Goal: Obtain resource: Obtain resource

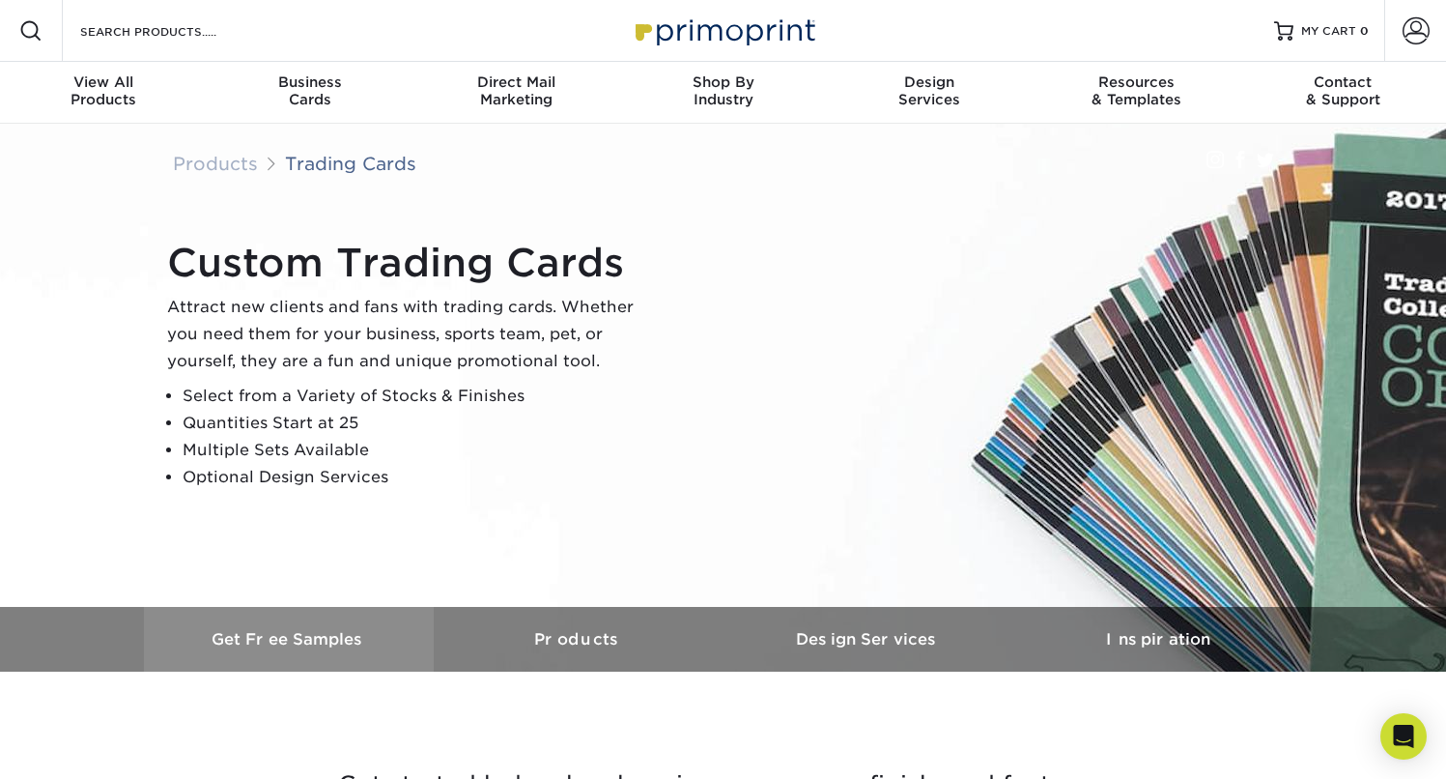
click at [338, 632] on h3 "Get Free Samples" at bounding box center [289, 639] width 290 height 18
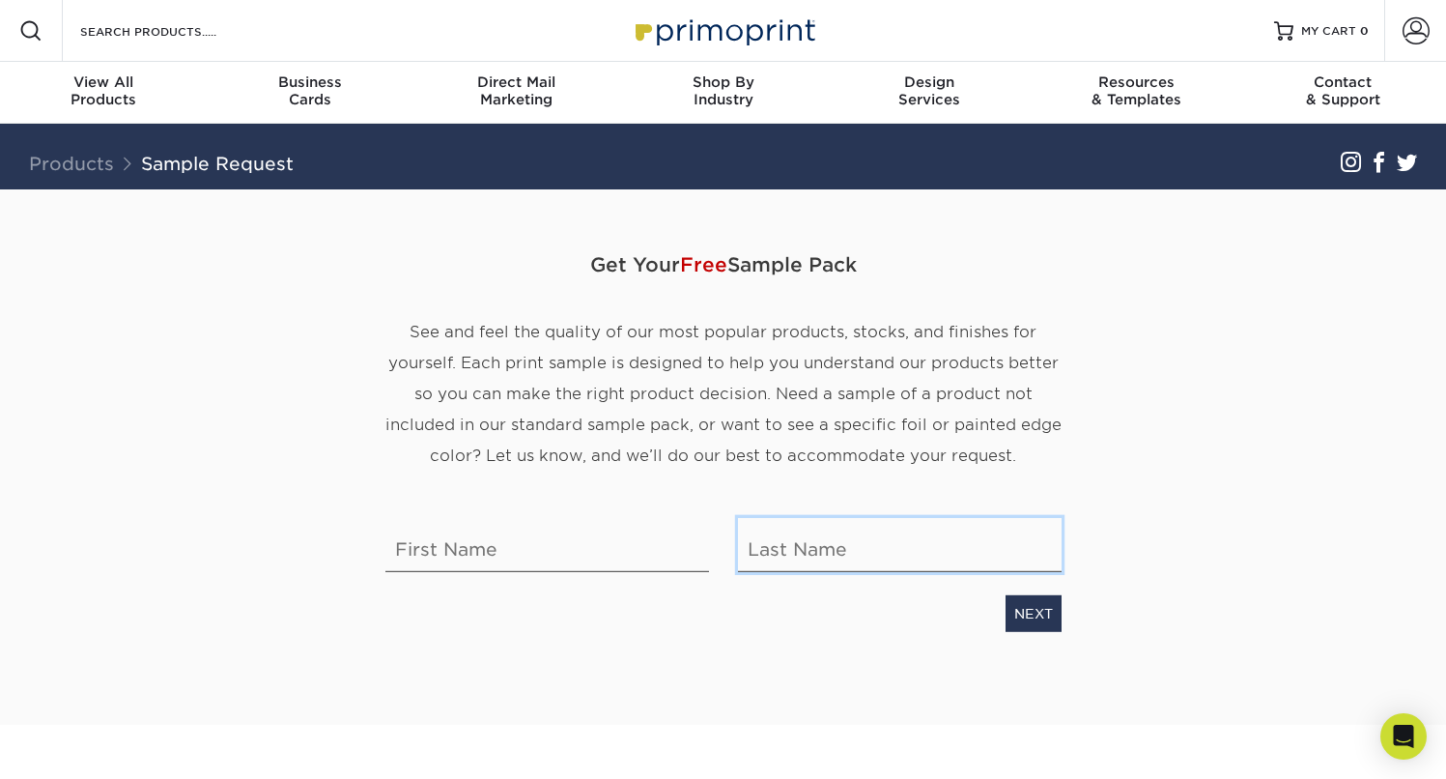
type input "[EMAIL_ADDRESS][DOMAIN_NAME]"
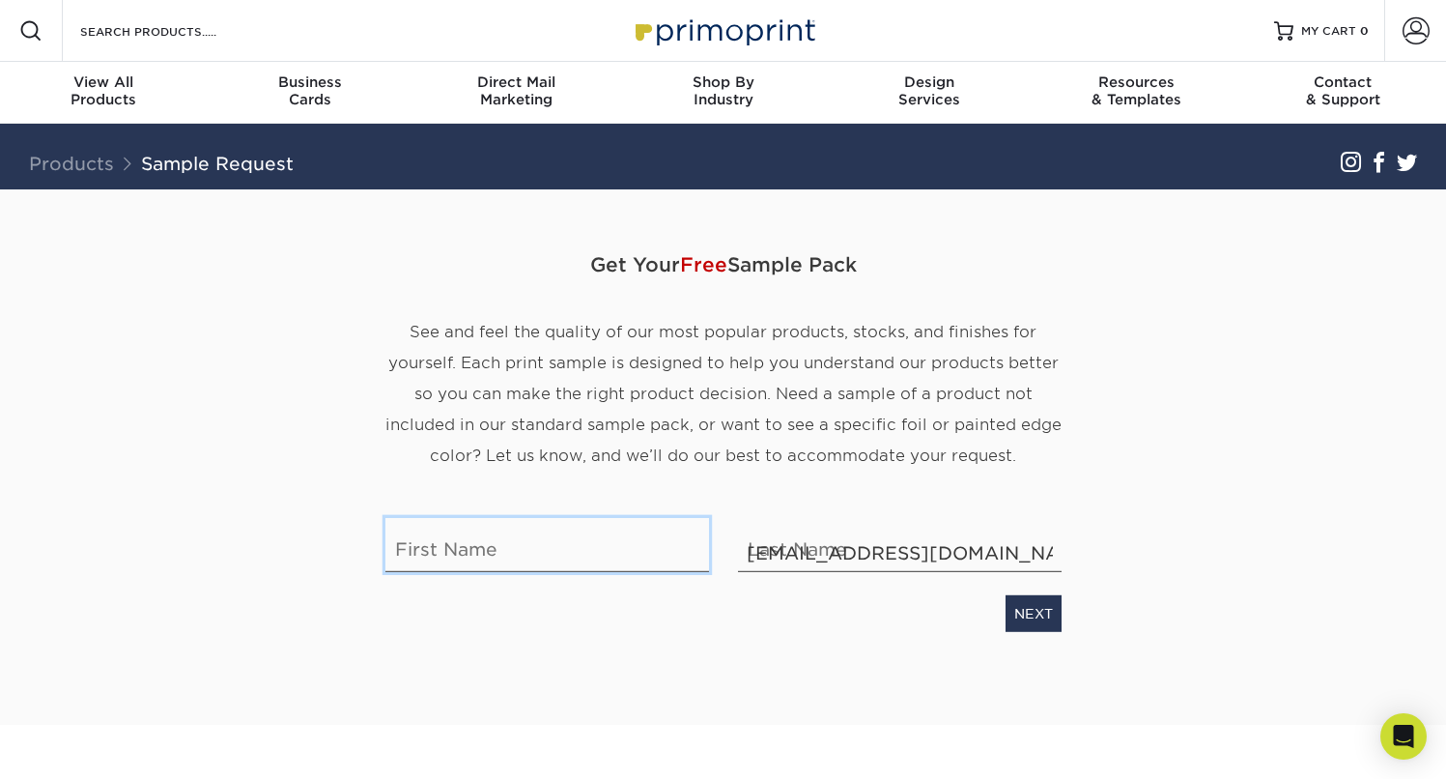
click at [491, 546] on input "text" at bounding box center [548, 545] width 324 height 54
type input "Todd"
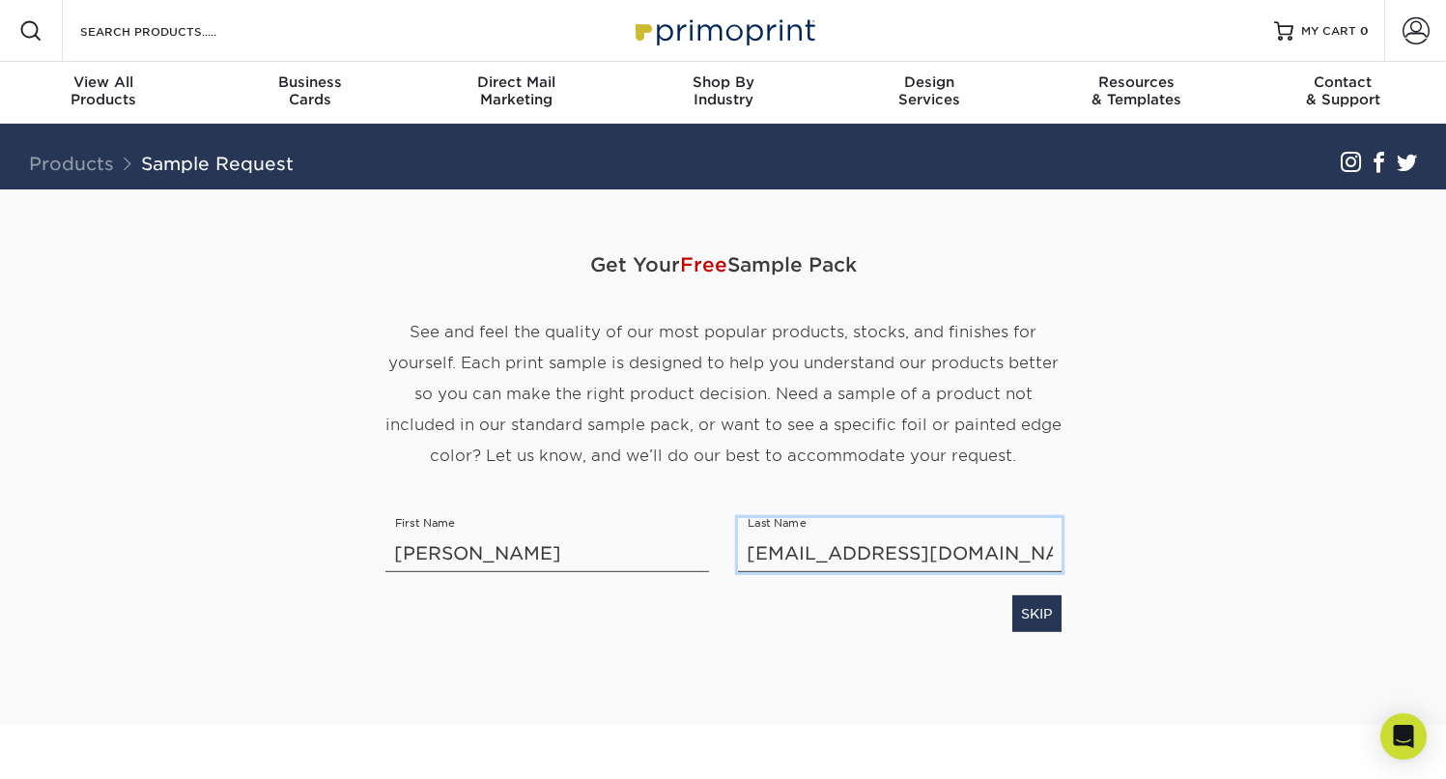
drag, startPoint x: 988, startPoint y: 553, endPoint x: 730, endPoint y: 554, distance: 258.0
click at [730, 554] on div "Last Name tmalone@nicholasair.com" at bounding box center [900, 545] width 353 height 54
type input "Malone"
click at [672, 633] on div "Get Your Free Sample Pack See and feel the quality of our most popular products…" at bounding box center [724, 433] width 676 height 489
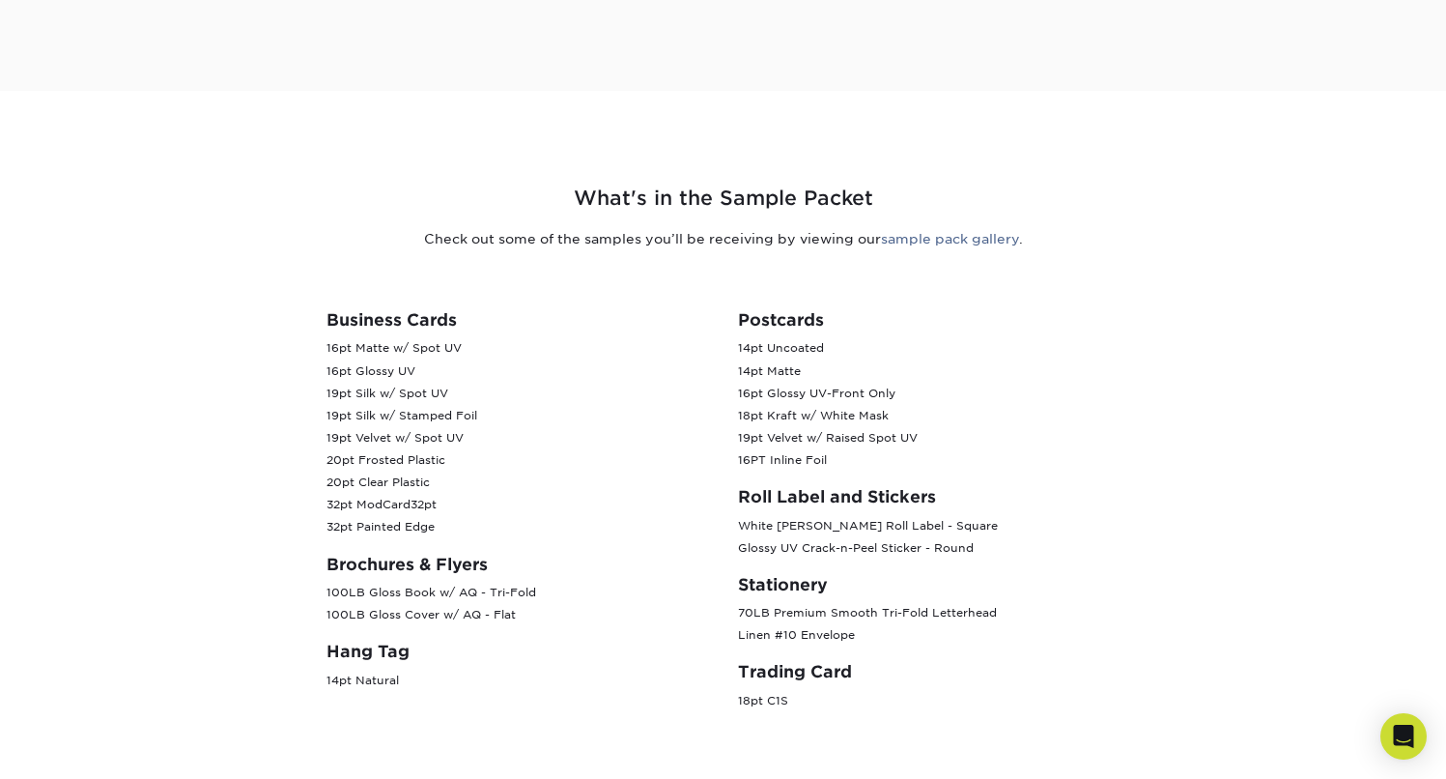
scroll to position [633, 0]
click at [985, 242] on link "sample pack gallery" at bounding box center [950, 239] width 138 height 15
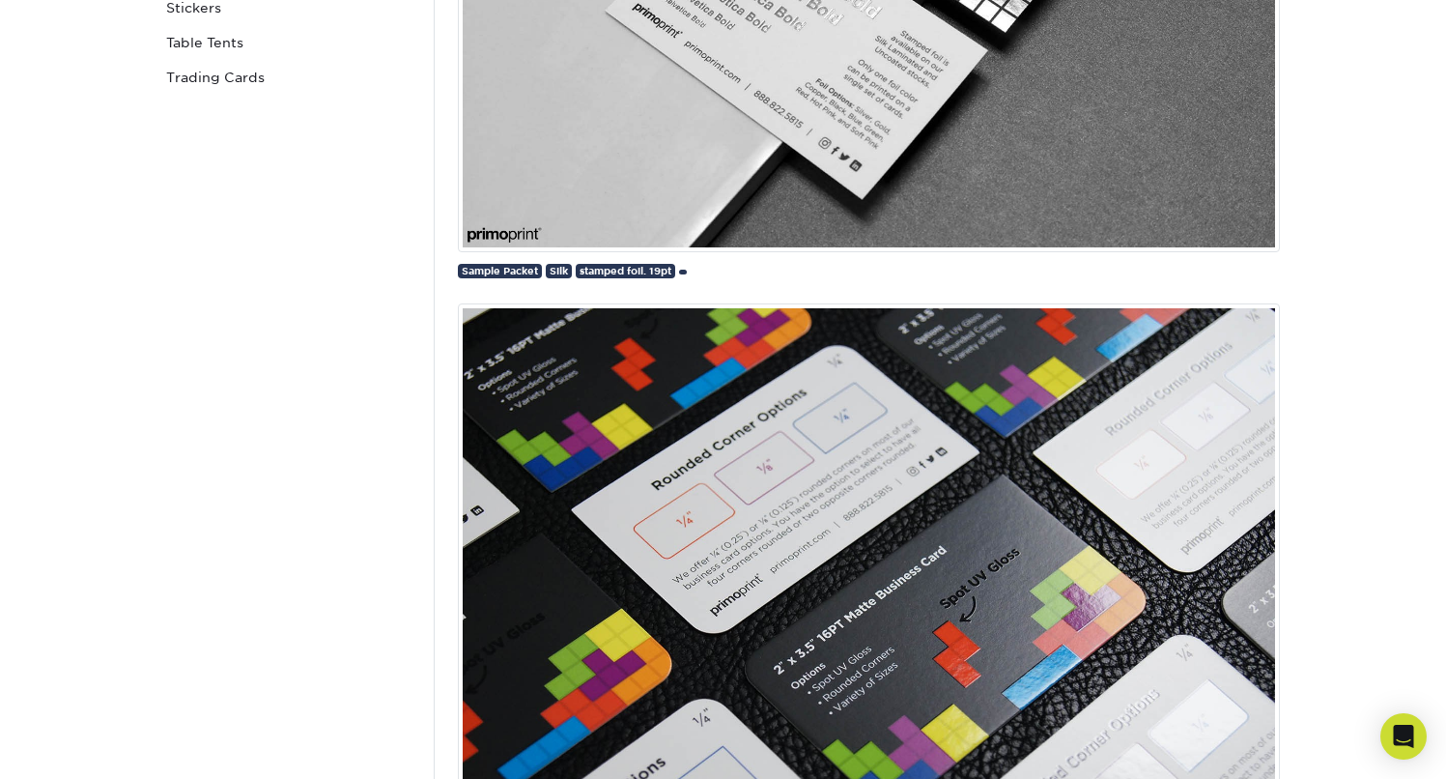
scroll to position [1177, 0]
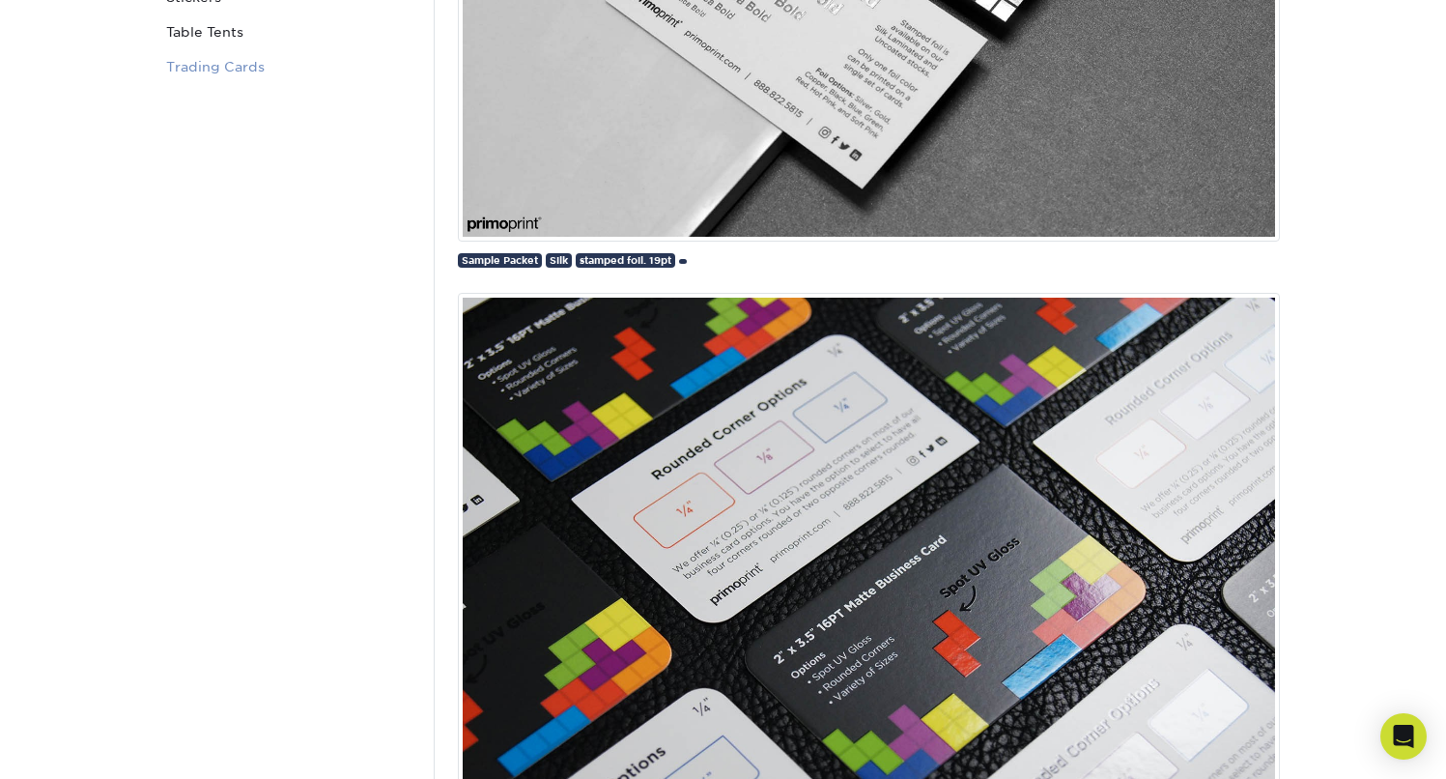
click at [202, 61] on link "Trading Cards" at bounding box center [288, 66] width 261 height 35
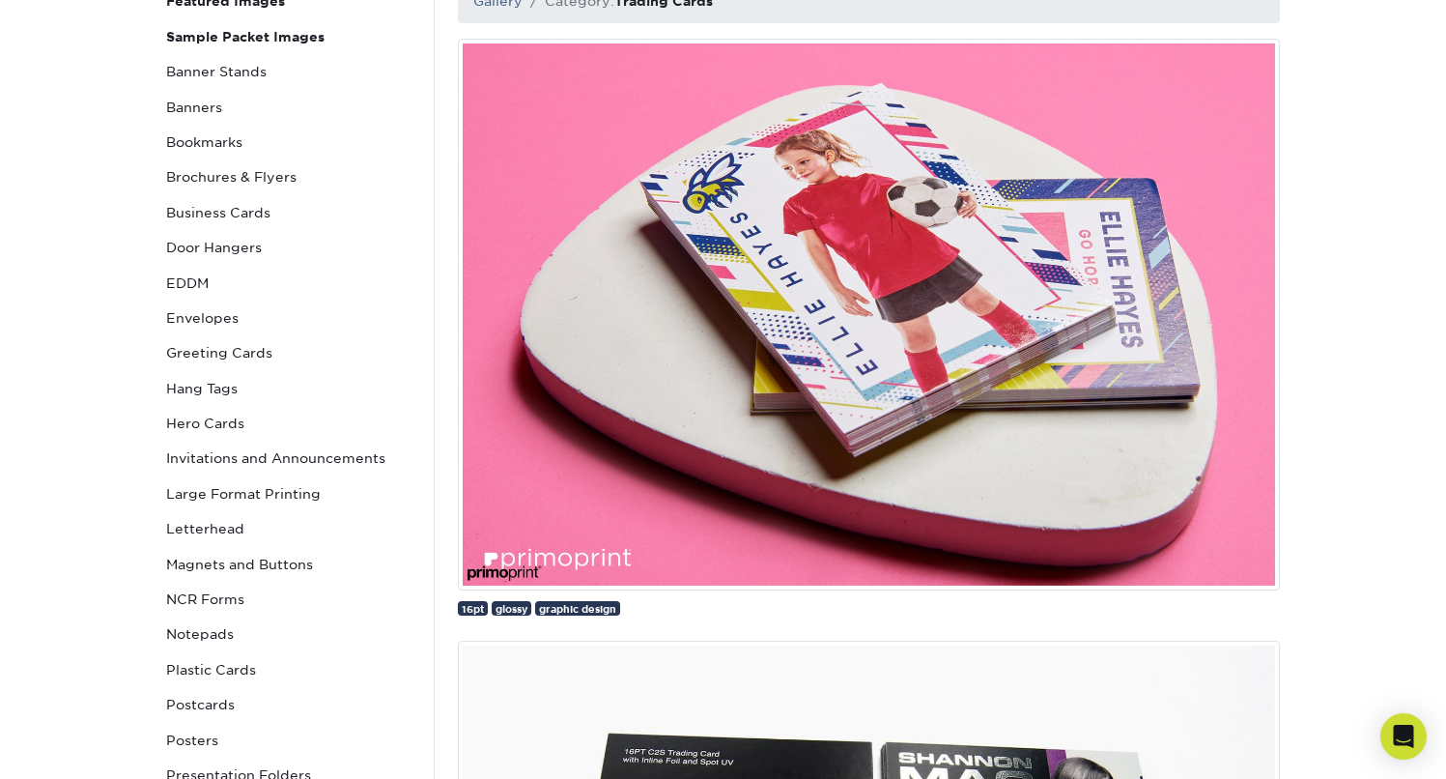
scroll to position [45, 0]
